Goal: Task Accomplishment & Management: Manage account settings

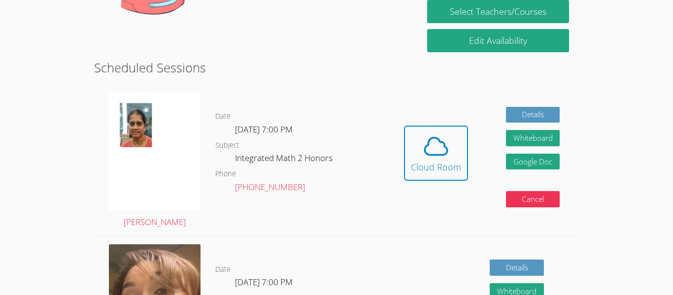
scroll to position [190, 0]
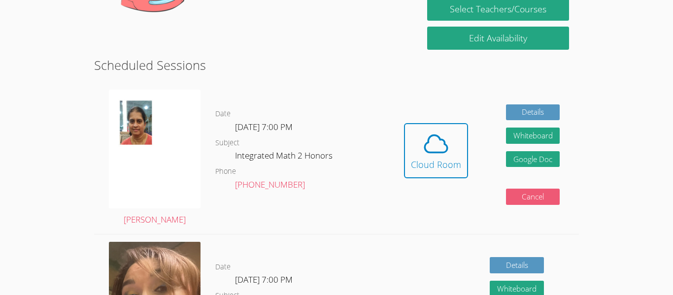
click at [518, 191] on button "Cancel" at bounding box center [533, 197] width 54 height 16
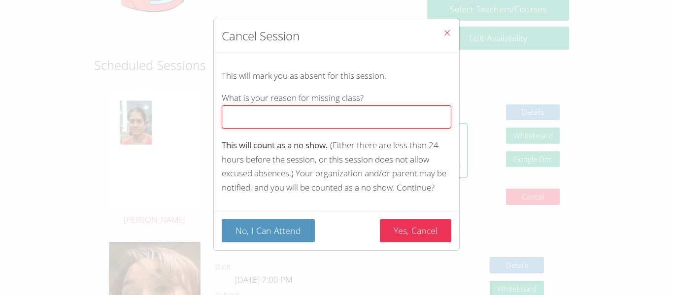
click at [355, 107] on input "What is your reason for missing class?" at bounding box center [337, 116] width 230 height 23
type input "I"
type input "F"
type input "Sick an unable to attend."
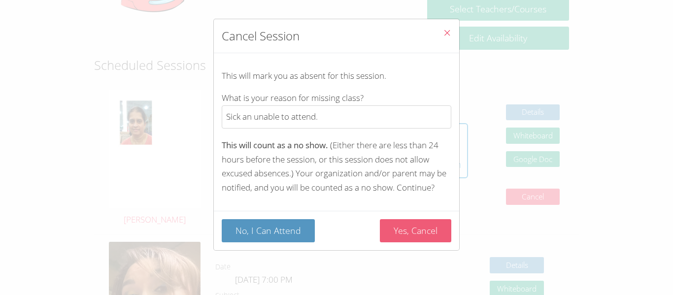
click at [415, 230] on button "Yes, Cancel" at bounding box center [415, 230] width 71 height 23
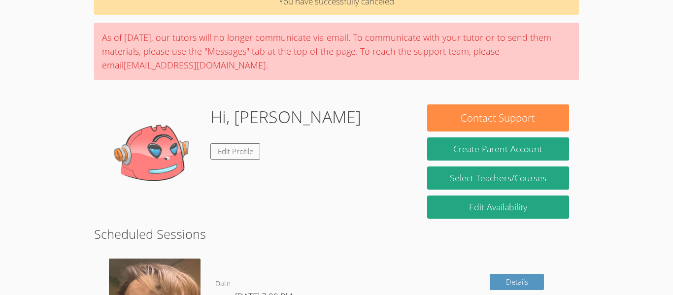
scroll to position [54, 0]
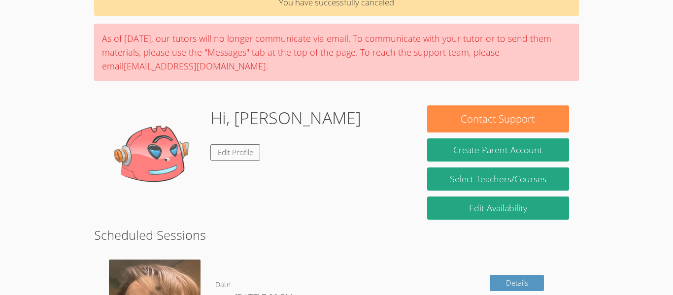
click at [649, 26] on body "Home Sessions Tutors Messages Billing Logout [PERSON_NAME] You have successfull…" at bounding box center [336, 93] width 673 height 295
